Goal: Information Seeking & Learning: Learn about a topic

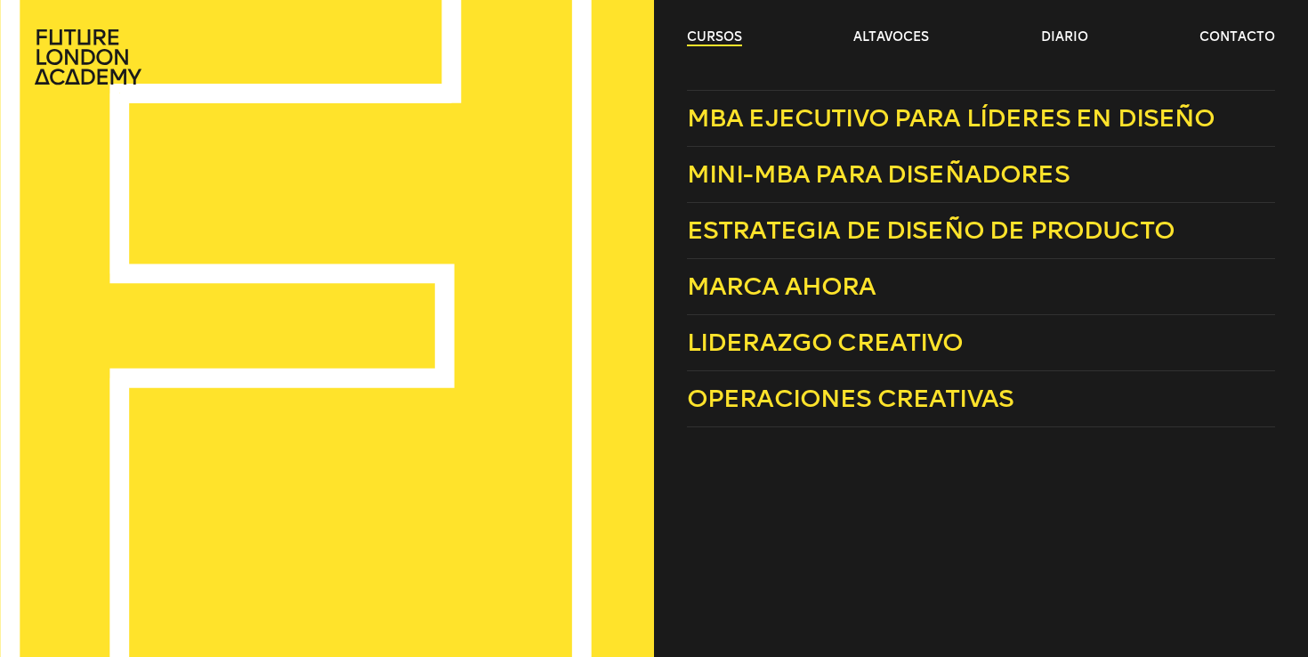
click at [717, 36] on font "cursos" at bounding box center [714, 36] width 55 height 15
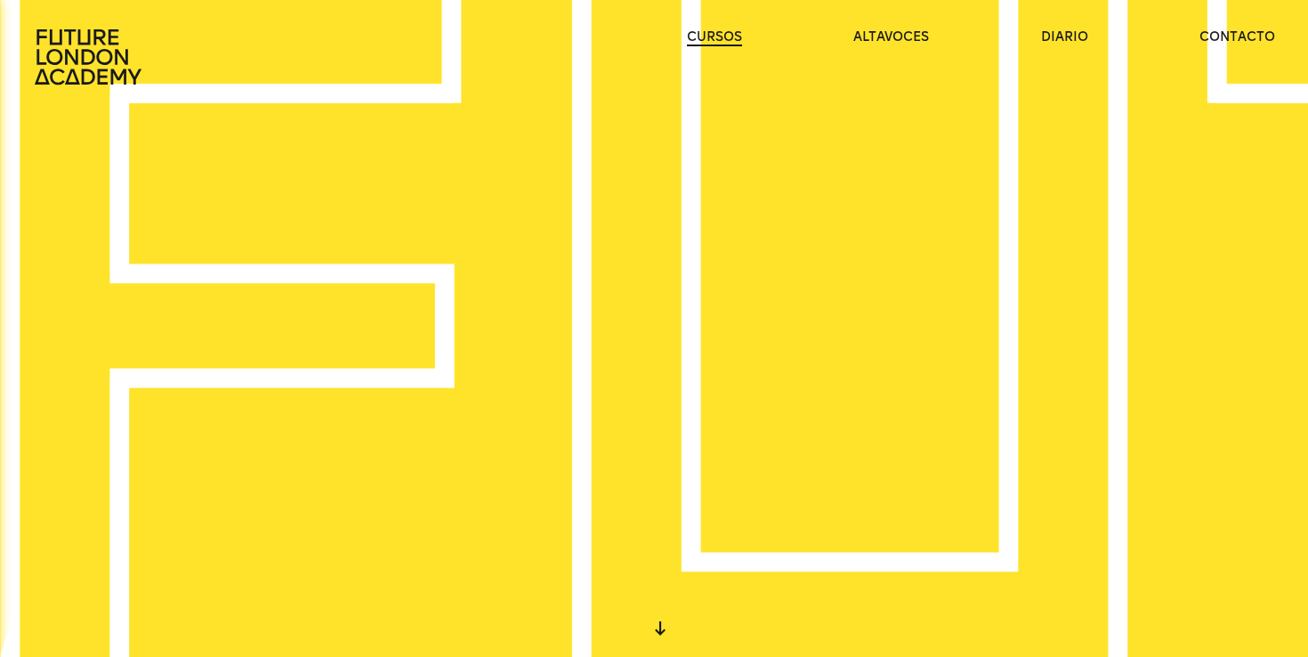
click at [711, 37] on font "cursos" at bounding box center [714, 36] width 55 height 15
